Goal: Information Seeking & Learning: Learn about a topic

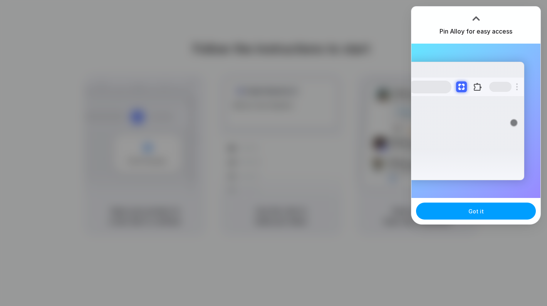
click at [452, 208] on button "Got it" at bounding box center [476, 210] width 120 height 17
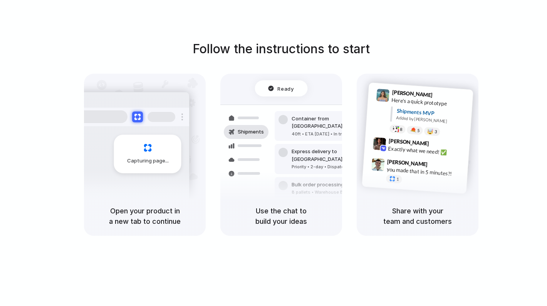
click at [146, 179] on div "Capturing page" at bounding box center [131, 151] width 116 height 118
click at [293, 206] on div "Air freight to [GEOGRAPHIC_DATA]" at bounding box center [333, 210] width 83 height 8
